Goal: Task Accomplishment & Management: Use online tool/utility

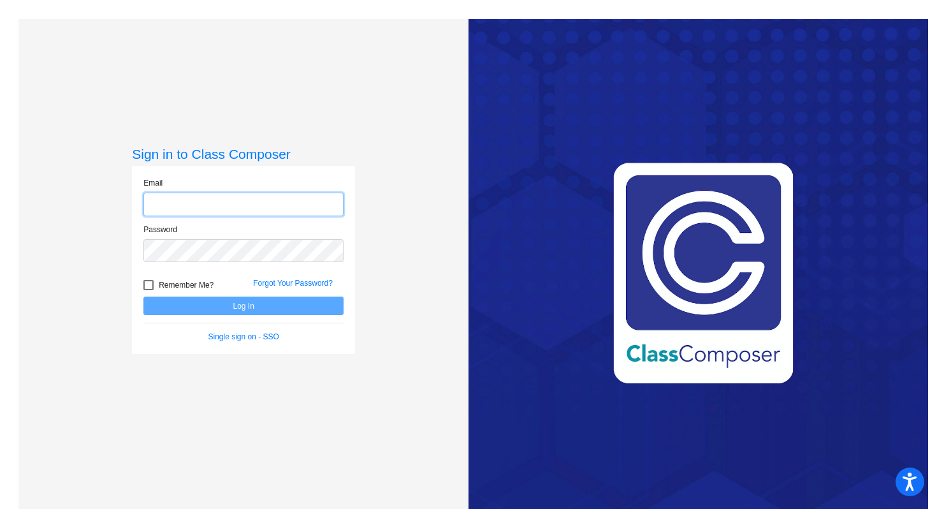
type input "kelly.novotny@lcps.org"
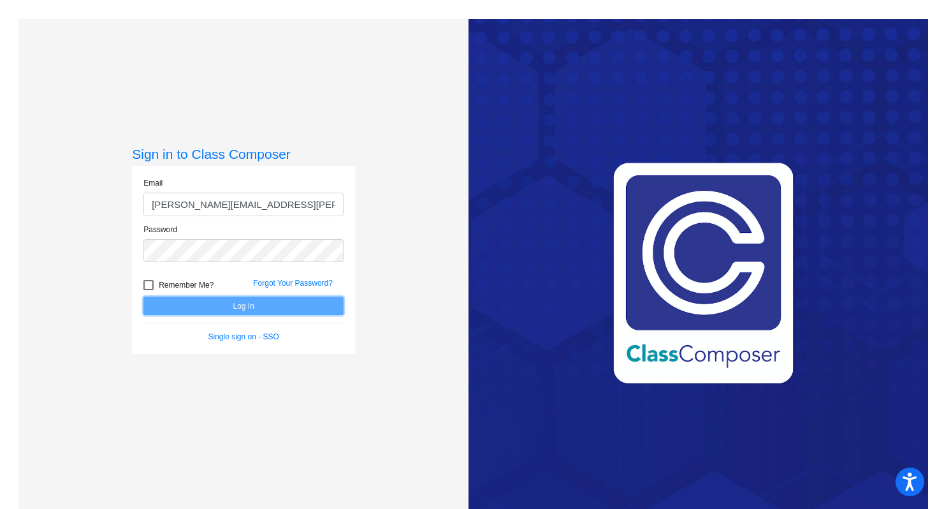
click at [243, 307] on button "Log In" at bounding box center [243, 306] width 200 height 18
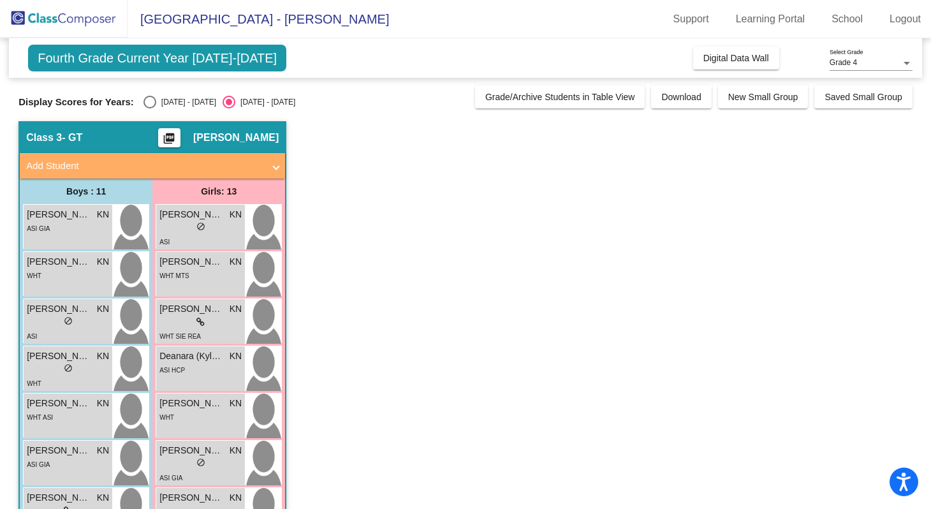
click at [161, 98] on div "2024 - 2025" at bounding box center [186, 101] width 60 height 11
click at [150, 108] on input "2024 - 2025" at bounding box center [149, 108] width 1 height 1
radio input "true"
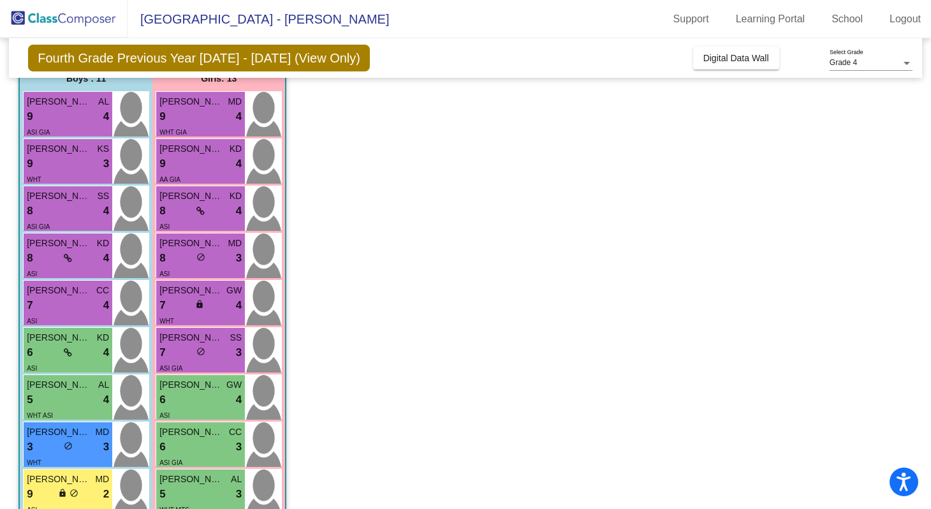
scroll to position [110, 0]
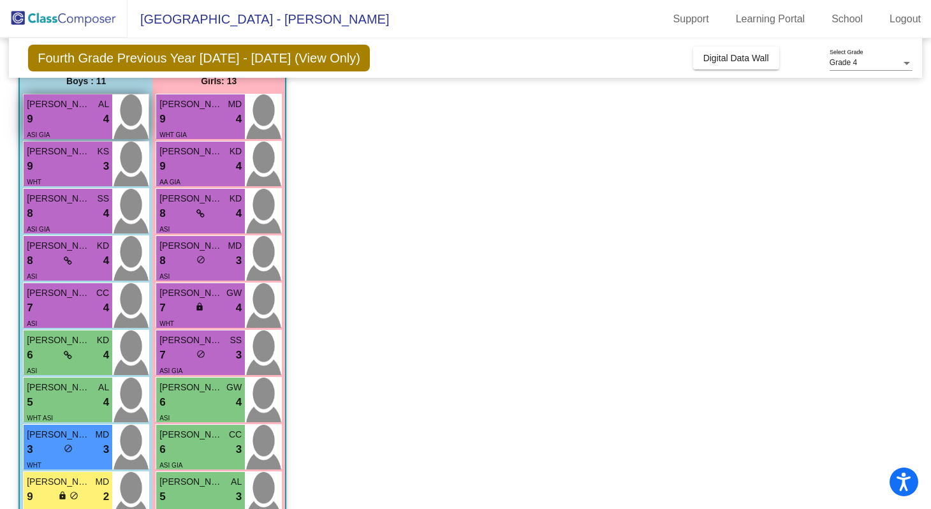
click at [92, 116] on div "9 lock do_not_disturb_alt 4" at bounding box center [68, 119] width 82 height 17
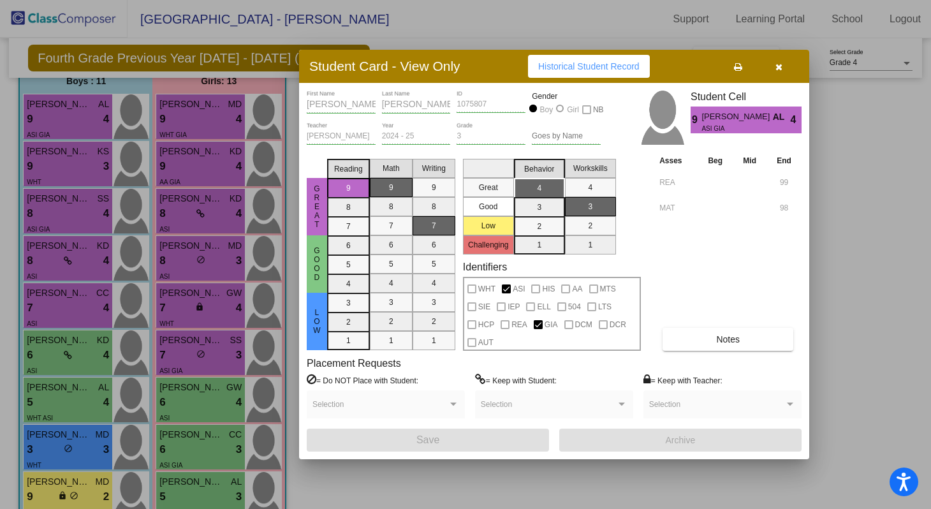
click at [779, 66] on icon "button" at bounding box center [778, 66] width 7 height 9
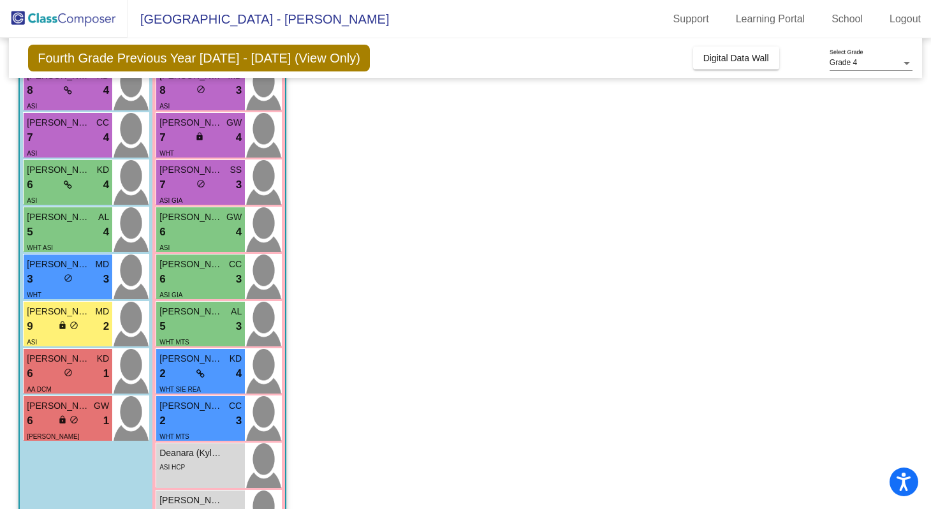
scroll to position [283, 0]
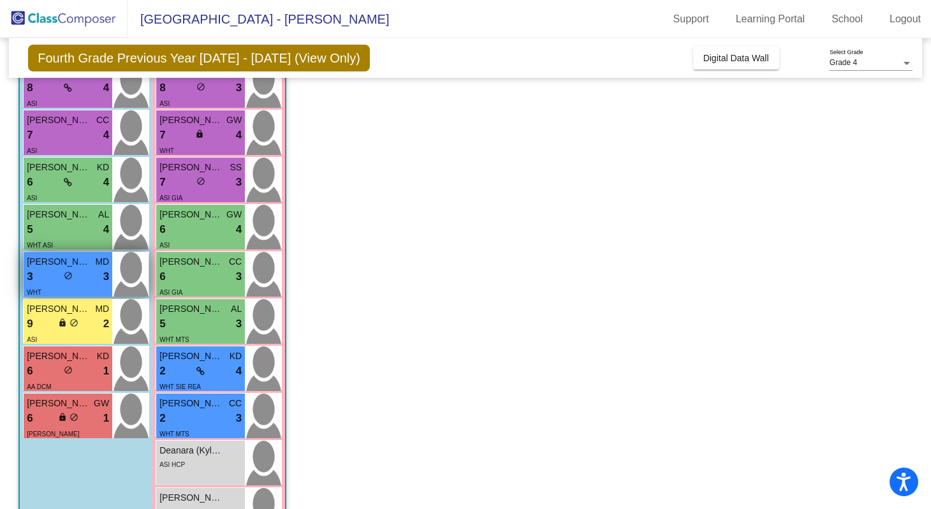
click at [61, 271] on div "3 lock do_not_disturb_alt 3" at bounding box center [68, 276] width 82 height 17
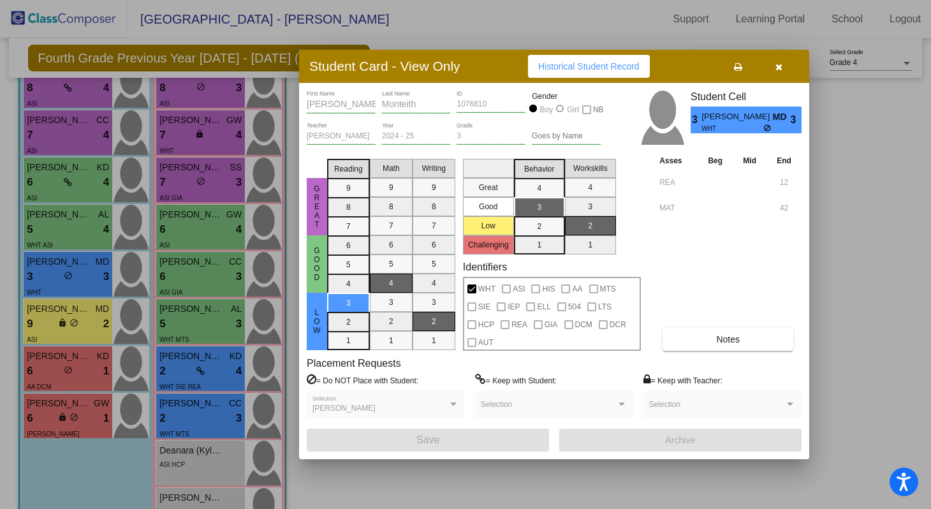
click at [76, 323] on div at bounding box center [465, 254] width 931 height 509
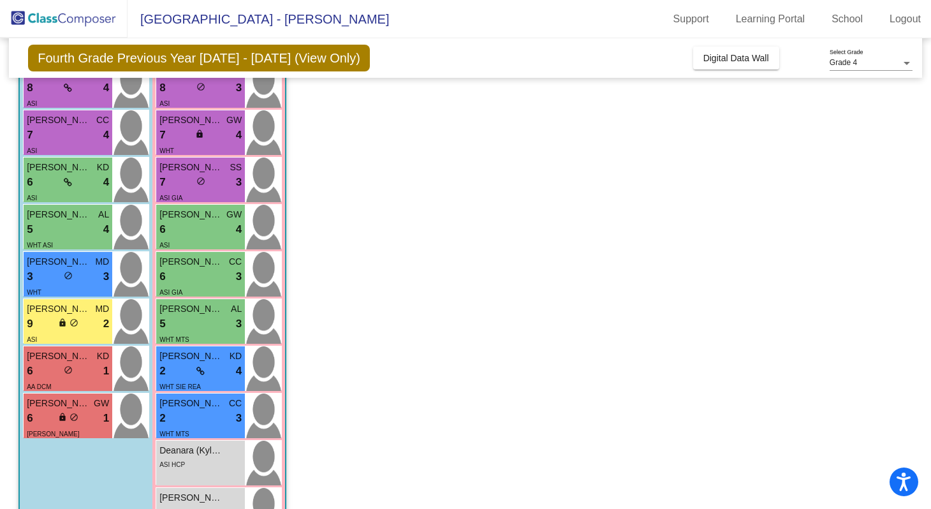
click at [76, 323] on span "do_not_disturb_alt" at bounding box center [74, 322] width 9 height 9
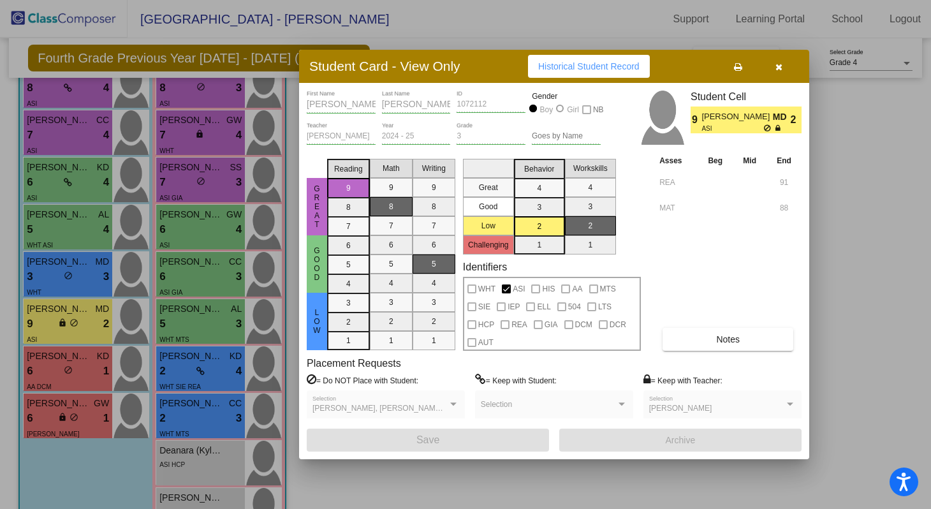
click at [71, 369] on div at bounding box center [465, 254] width 931 height 509
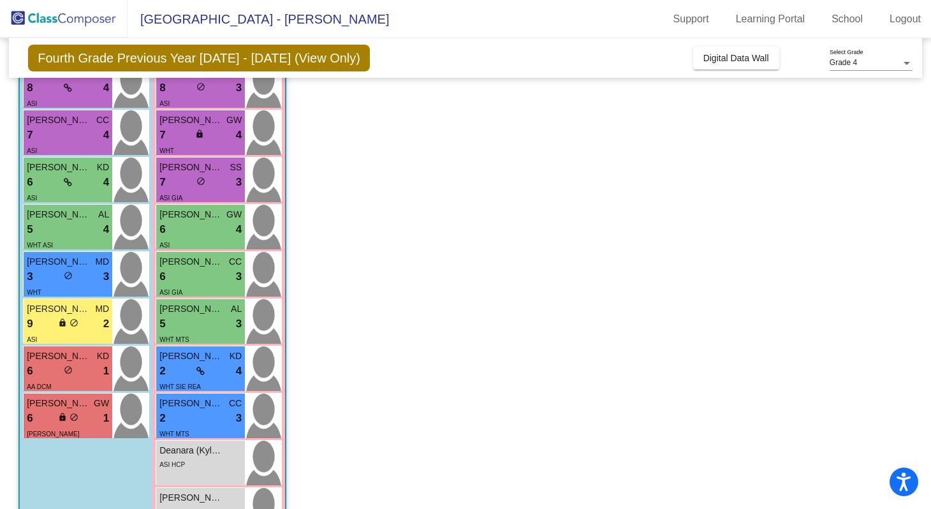
click at [71, 369] on span "do_not_disturb_alt" at bounding box center [68, 369] width 9 height 9
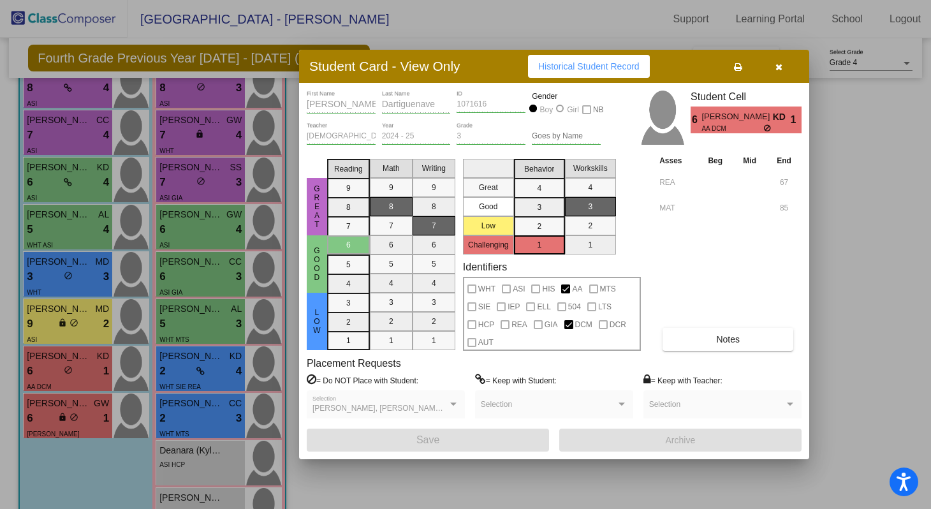
click at [73, 426] on div at bounding box center [465, 254] width 931 height 509
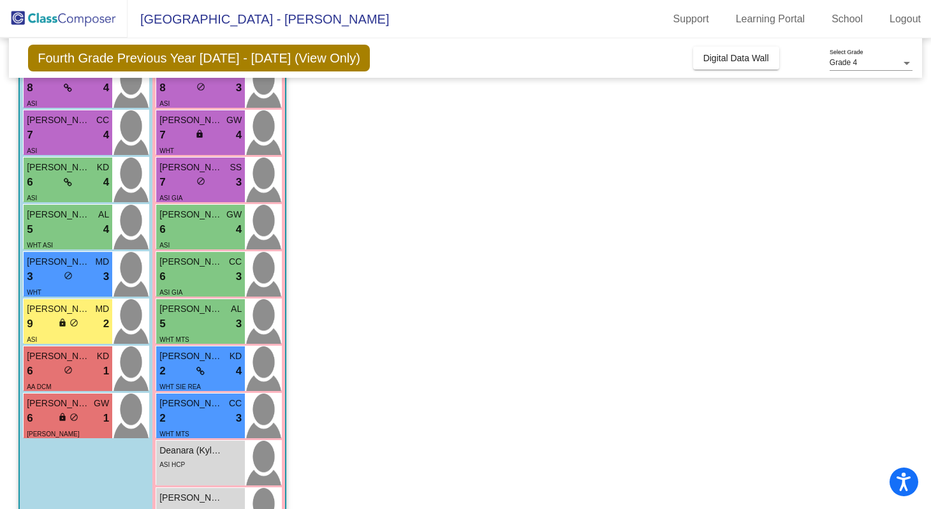
click at [73, 426] on div "6 lock do_not_disturb_alt 1" at bounding box center [68, 418] width 82 height 17
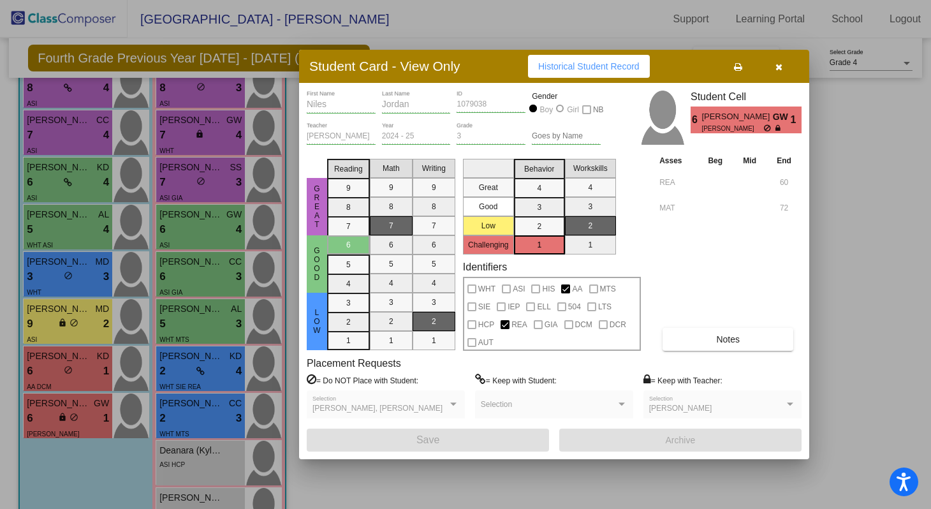
click at [779, 65] on icon "button" at bounding box center [778, 66] width 7 height 9
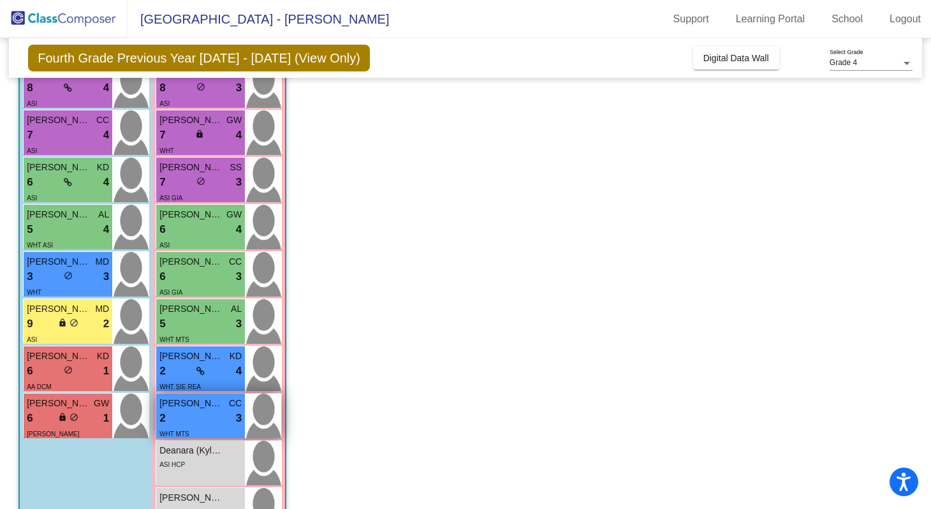
scroll to position [329, 0]
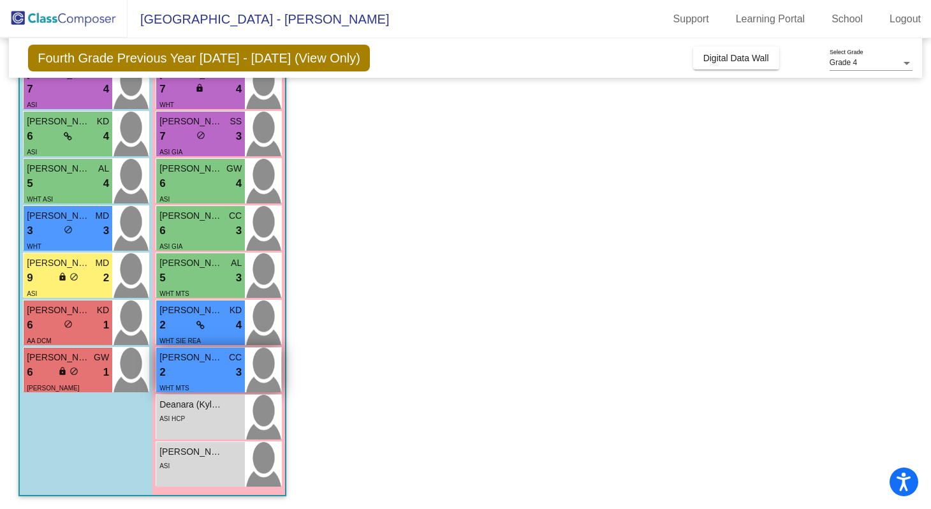
click at [193, 381] on div "WHT MTS" at bounding box center [200, 387] width 82 height 13
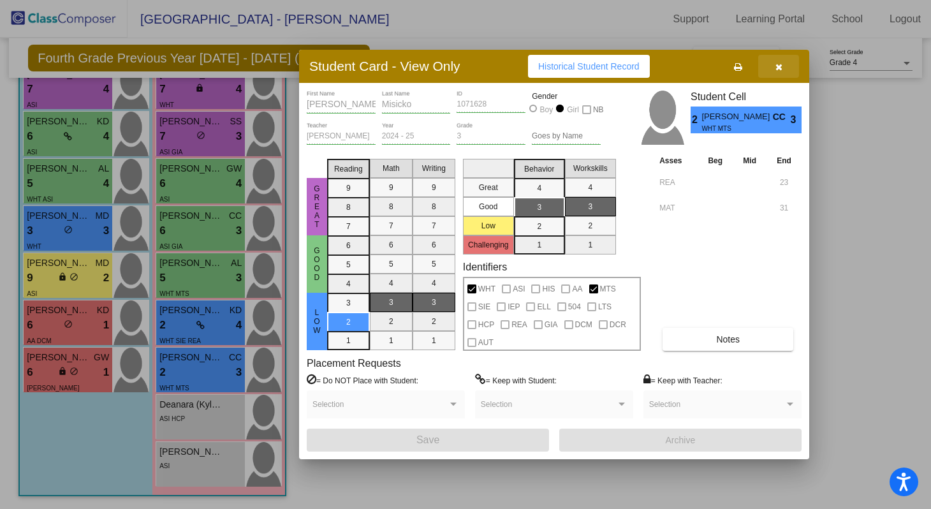
click at [777, 66] on icon "button" at bounding box center [778, 66] width 7 height 9
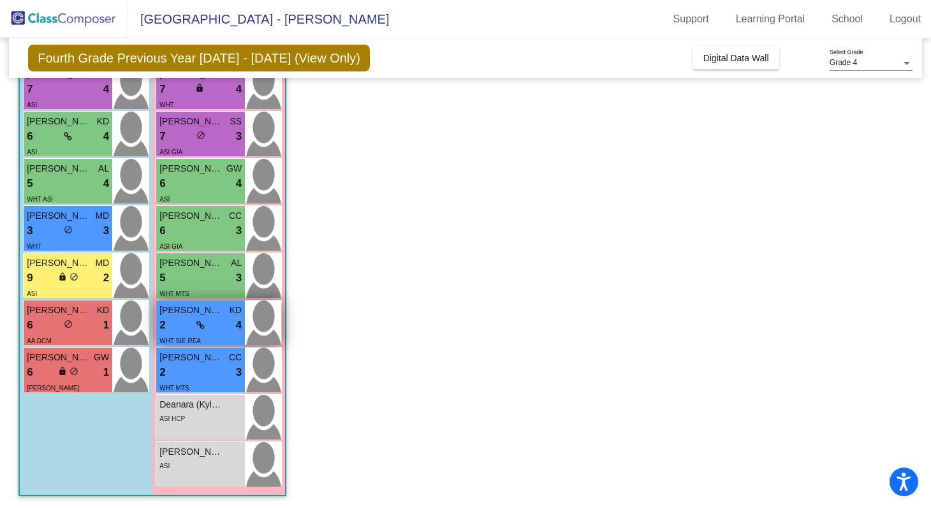
click at [219, 325] on div "2 lock do_not_disturb_alt 4" at bounding box center [200, 325] width 82 height 17
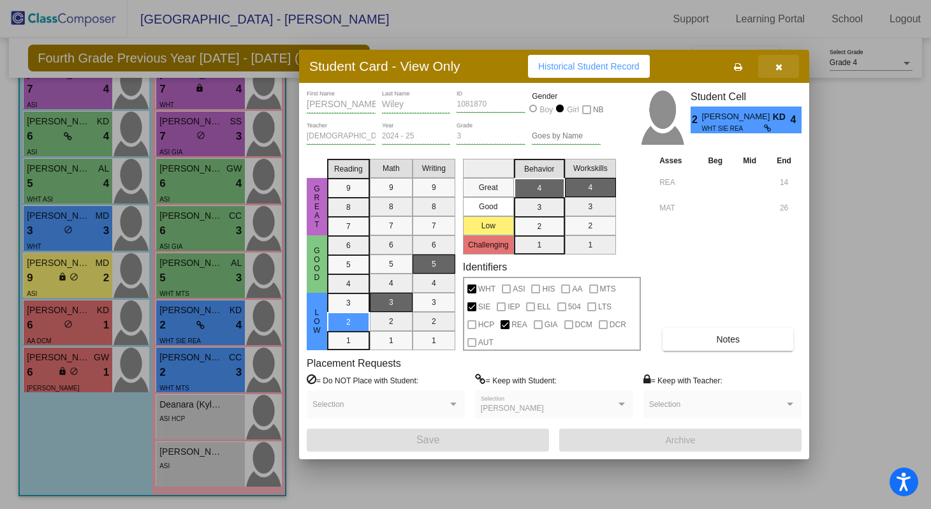
click at [778, 64] on icon "button" at bounding box center [778, 66] width 7 height 9
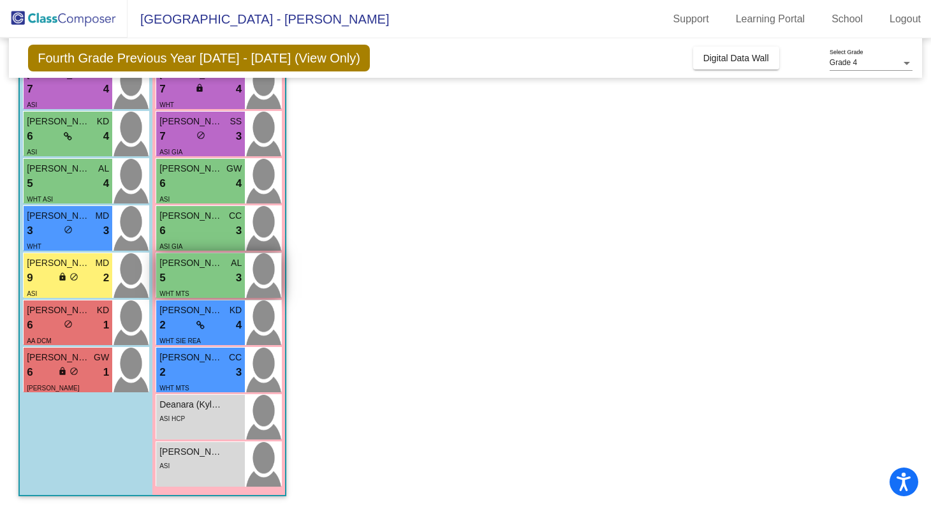
click at [194, 270] on div "5 lock do_not_disturb_alt 3" at bounding box center [200, 278] width 82 height 17
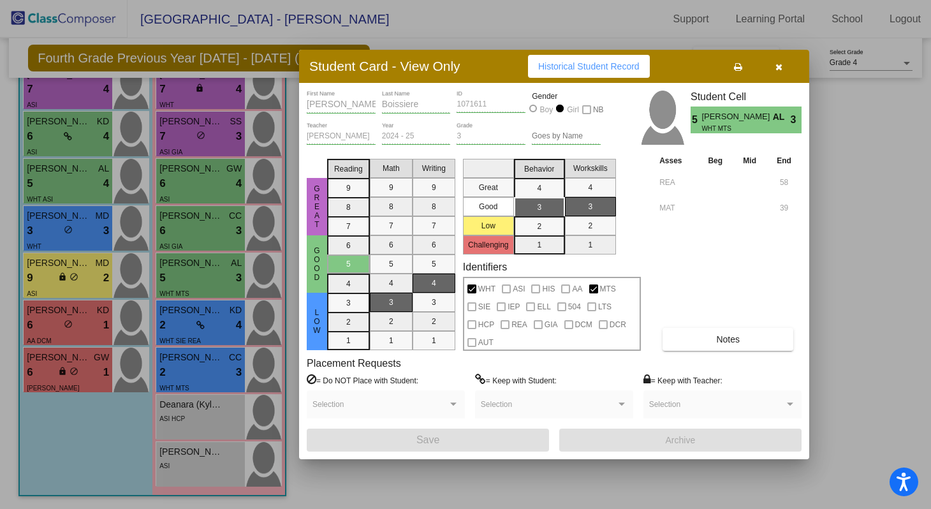
click at [209, 232] on div at bounding box center [465, 254] width 931 height 509
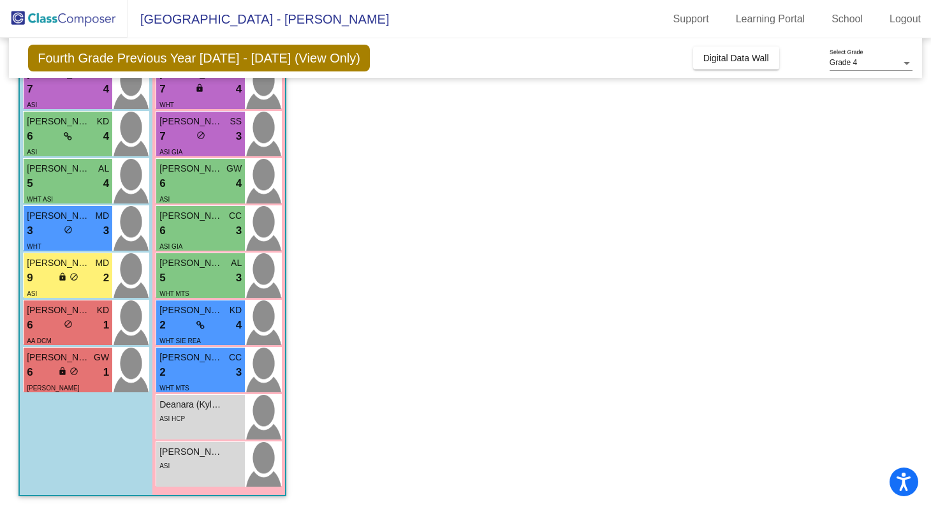
click at [209, 232] on div "6 lock do_not_disturb_alt 3" at bounding box center [200, 231] width 82 height 17
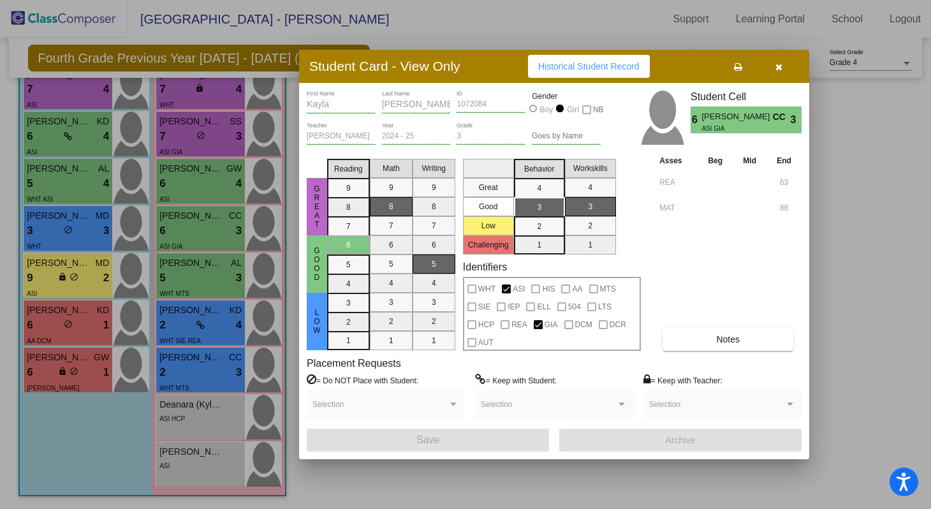
click at [202, 187] on div at bounding box center [465, 254] width 931 height 509
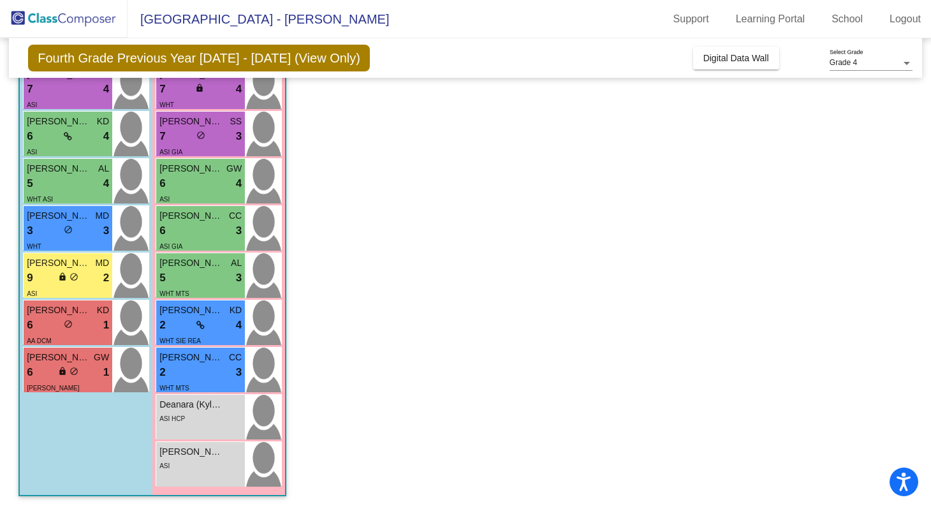
click at [202, 187] on div "6 lock do_not_disturb_alt 4" at bounding box center [200, 183] width 82 height 17
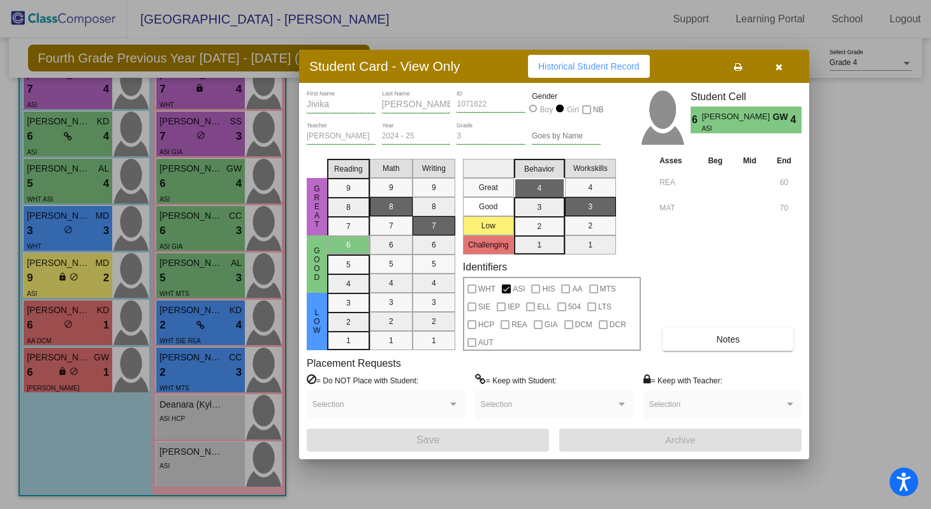
click at [201, 136] on div at bounding box center [465, 254] width 931 height 509
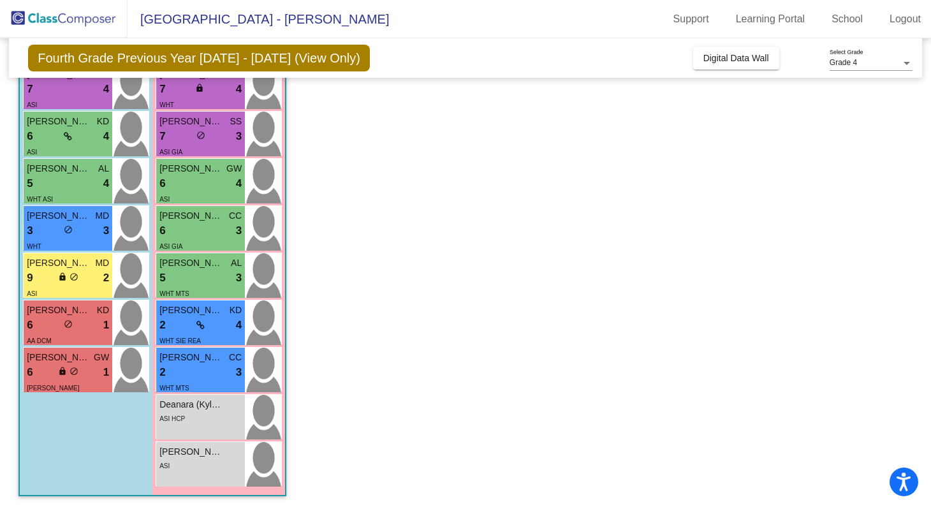
click at [201, 136] on span "do_not_disturb_alt" at bounding box center [200, 135] width 9 height 9
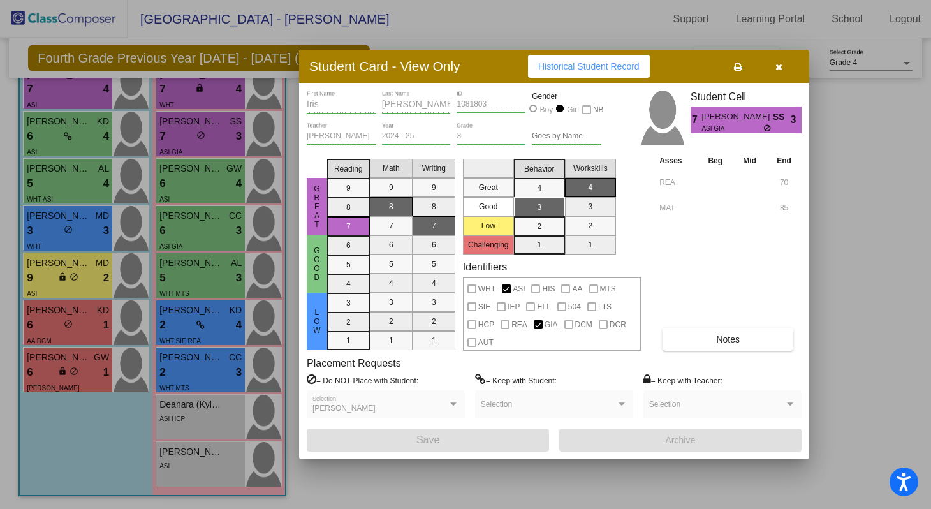
click at [196, 93] on div at bounding box center [465, 254] width 931 height 509
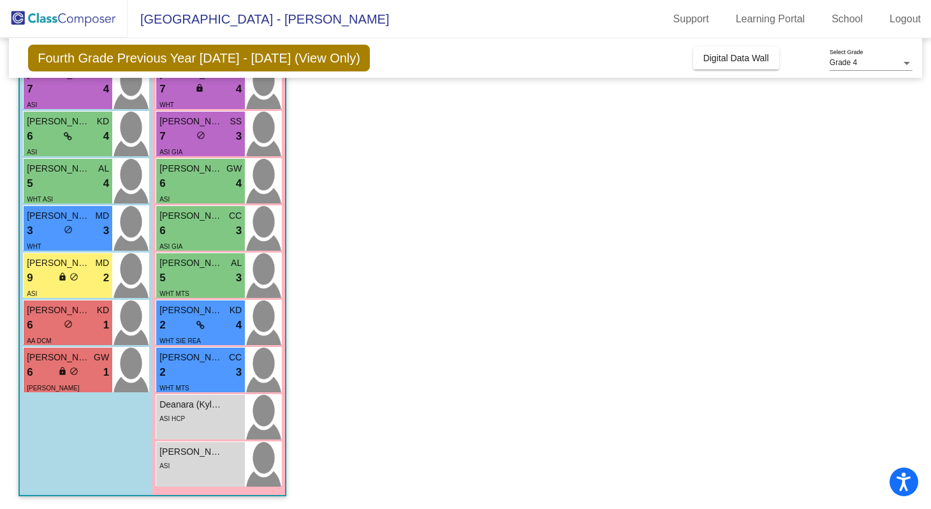
click at [196, 93] on div "lock do_not_disturb_alt" at bounding box center [200, 89] width 11 height 13
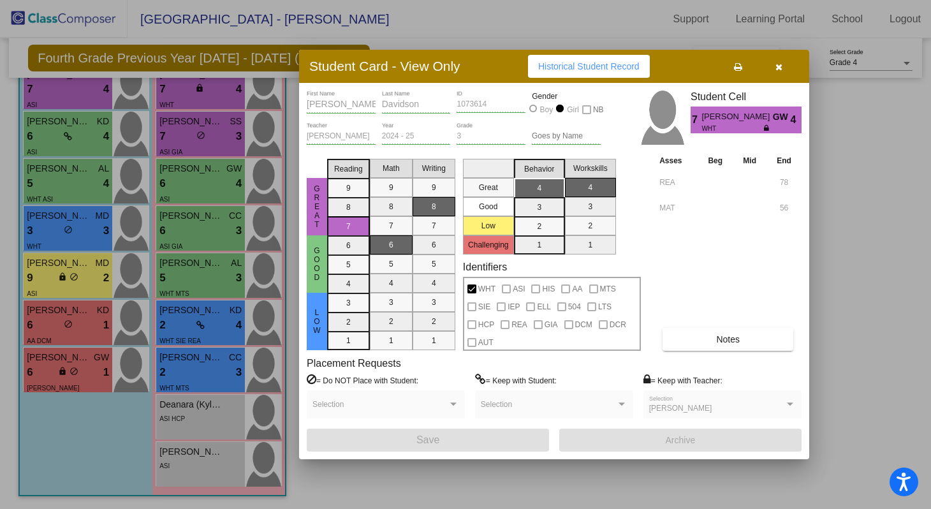
click at [73, 92] on div at bounding box center [465, 254] width 931 height 509
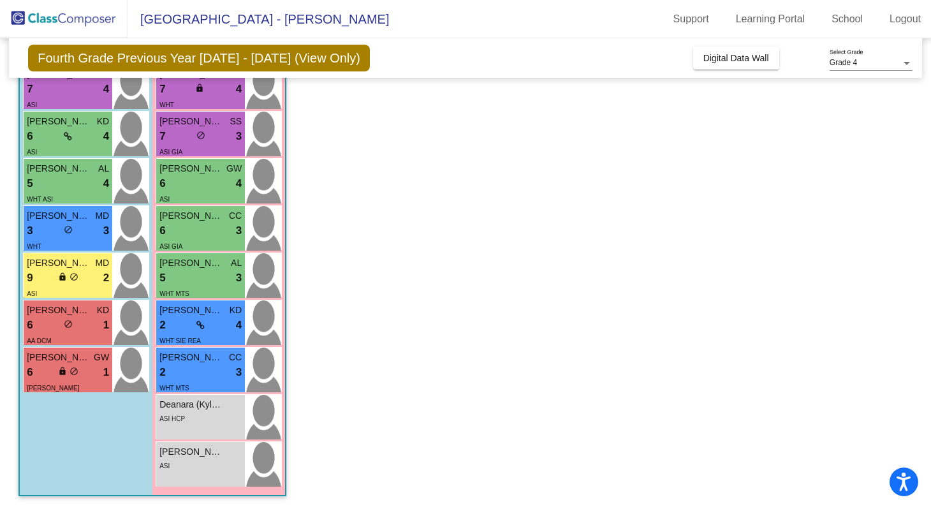
click at [73, 92] on div "7 lock do_not_disturb_alt 4" at bounding box center [68, 89] width 82 height 17
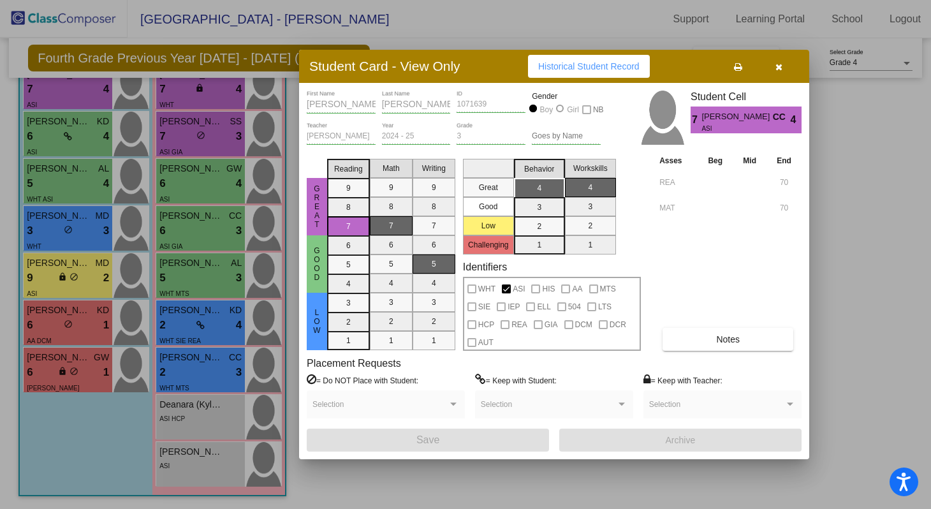
click at [779, 65] on icon "button" at bounding box center [778, 66] width 7 height 9
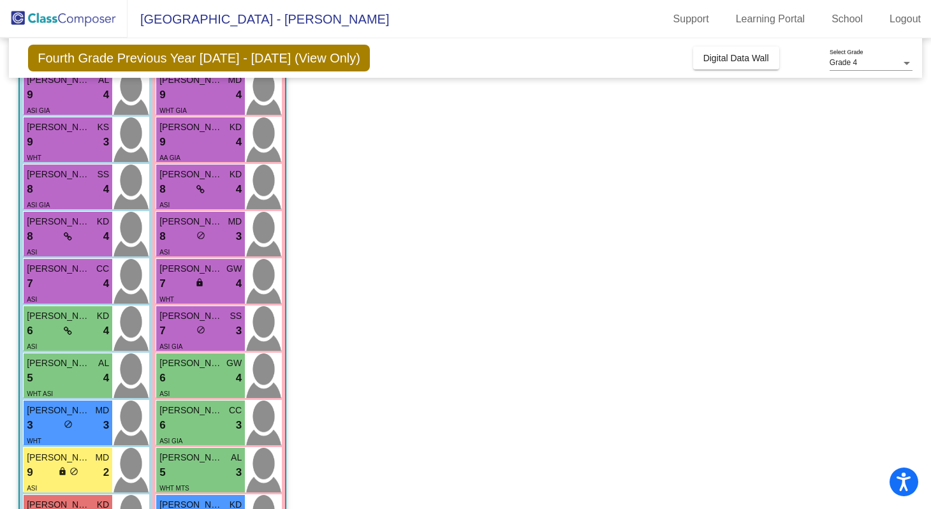
scroll to position [0, 0]
